Goal: Navigation & Orientation: Find specific page/section

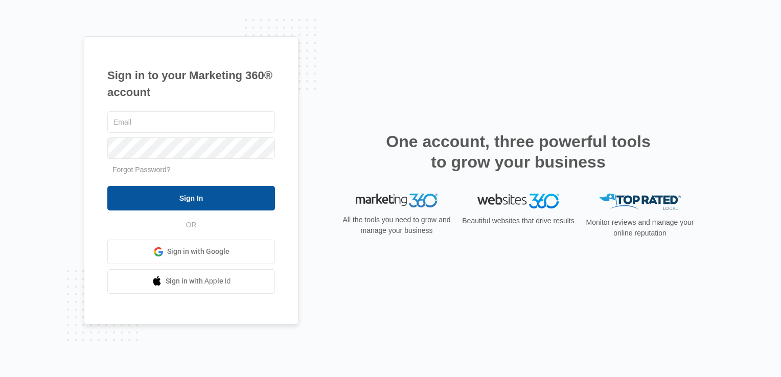
type input "[EMAIL_ADDRESS][DOMAIN_NAME]"
click at [186, 186] on form "[EMAIL_ADDRESS][DOMAIN_NAME] Forgot Password? Sign In" at bounding box center [191, 159] width 168 height 101
click at [186, 199] on input "Sign In" at bounding box center [191, 198] width 168 height 25
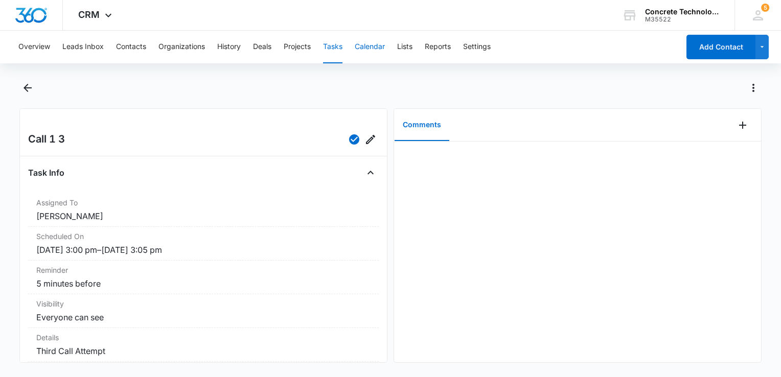
click at [374, 50] on button "Calendar" at bounding box center [370, 47] width 30 height 33
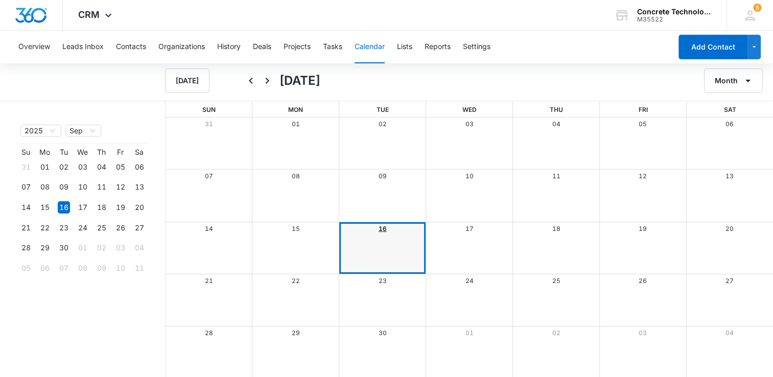
click at [381, 227] on link "16" at bounding box center [383, 229] width 8 height 8
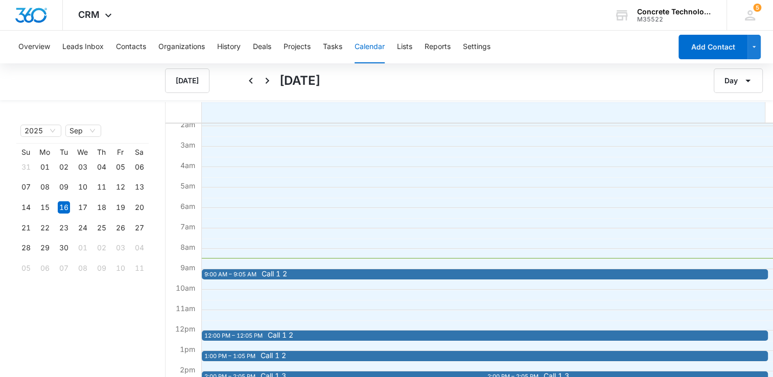
scroll to position [102, 0]
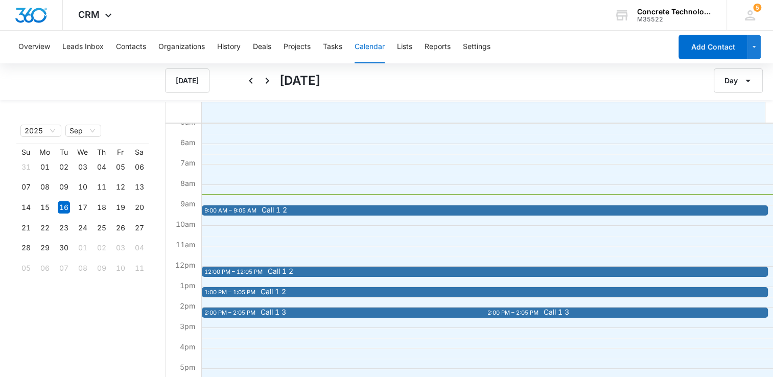
click at [329, 209] on span "Call 1 2" at bounding box center [541, 209] width 558 height 7
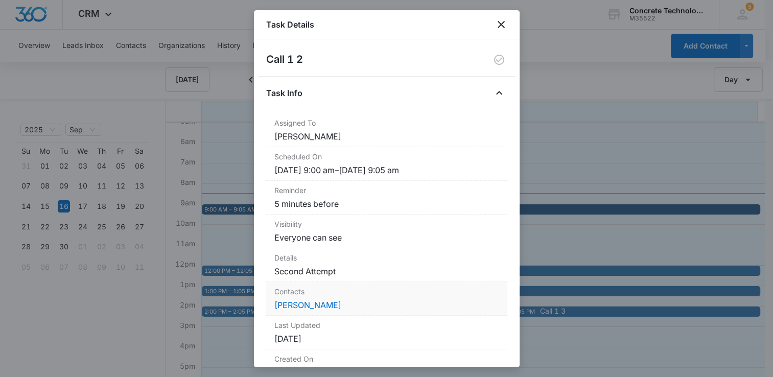
scroll to position [0, 0]
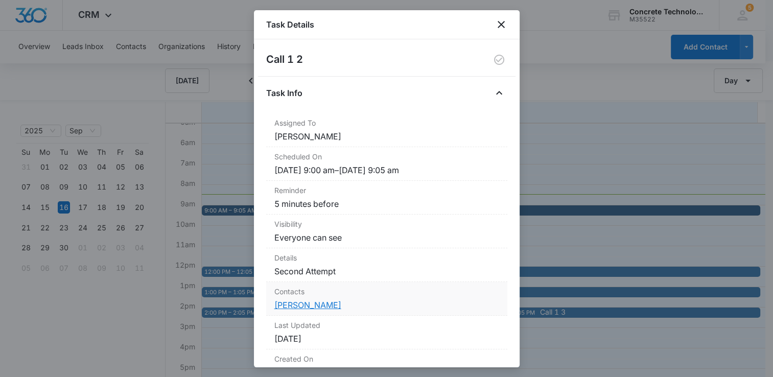
click at [326, 309] on link "Candace Gosch" at bounding box center [307, 305] width 67 height 10
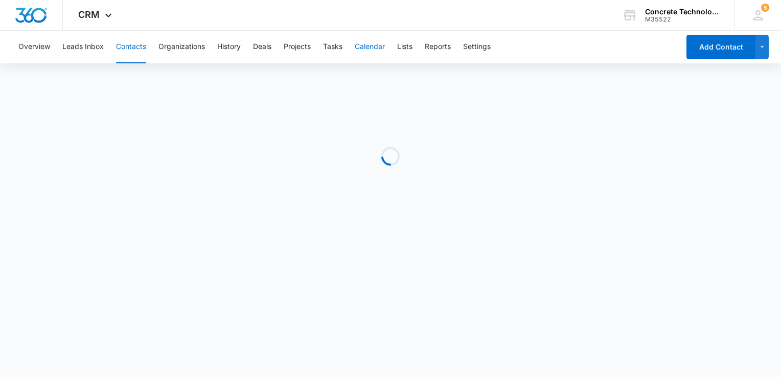
click at [377, 48] on button "Calendar" at bounding box center [370, 47] width 30 height 33
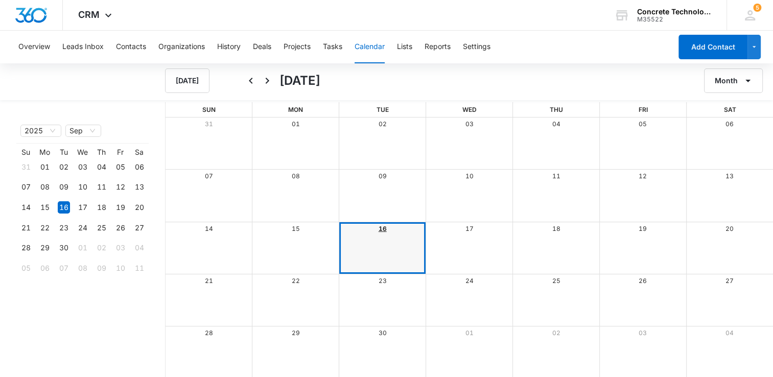
click at [381, 227] on link "16" at bounding box center [383, 229] width 8 height 8
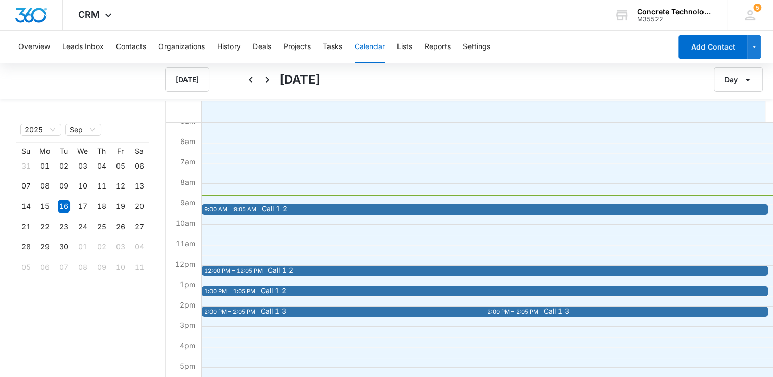
scroll to position [51, 0]
